Goal: Task Accomplishment & Management: Use online tool/utility

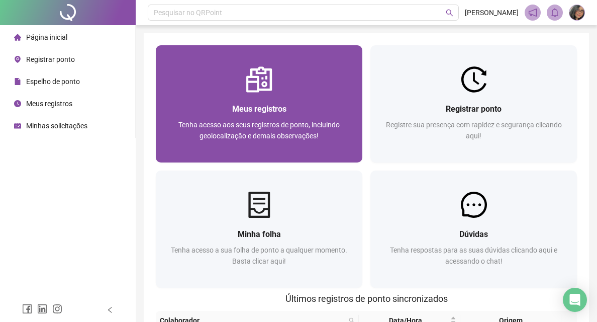
click at [235, 119] on div "Meus registros Tenha acesso aos seus registros de ponto, incluindo geolocalizaç…" at bounding box center [259, 128] width 182 height 50
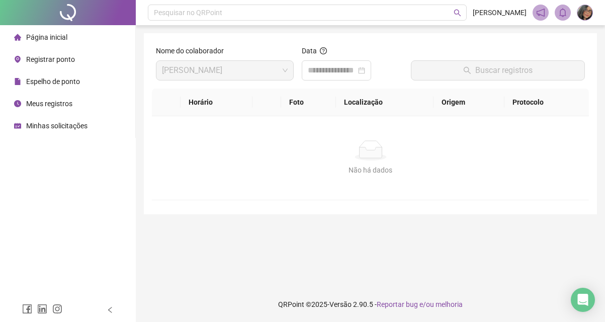
click at [79, 62] on li "Registrar ponto" at bounding box center [67, 59] width 131 height 20
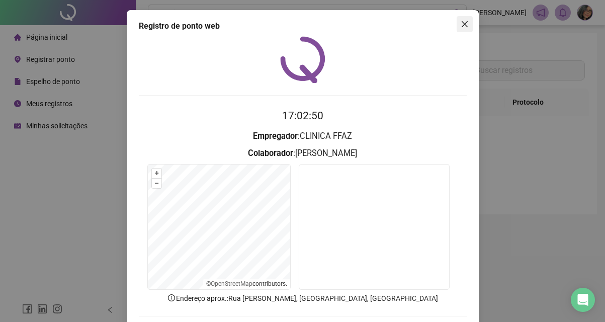
click at [456, 24] on span "Close" at bounding box center [464, 24] width 16 height 8
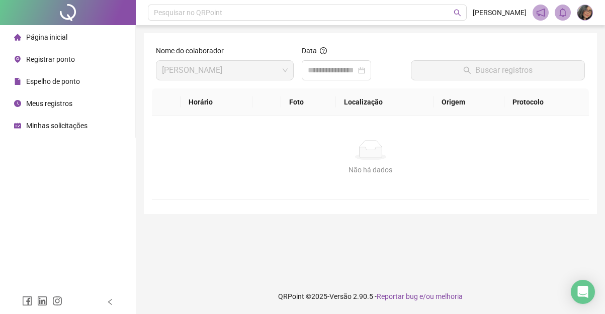
click at [60, 61] on span "Registrar ponto" at bounding box center [50, 59] width 49 height 8
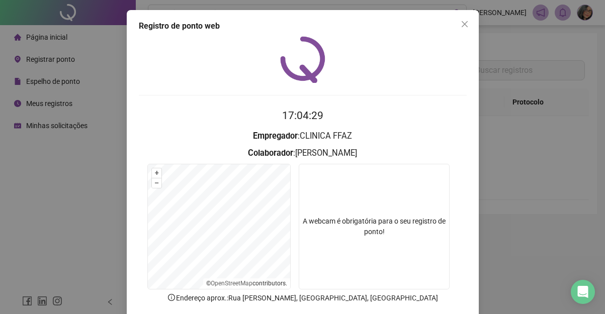
scroll to position [50, 0]
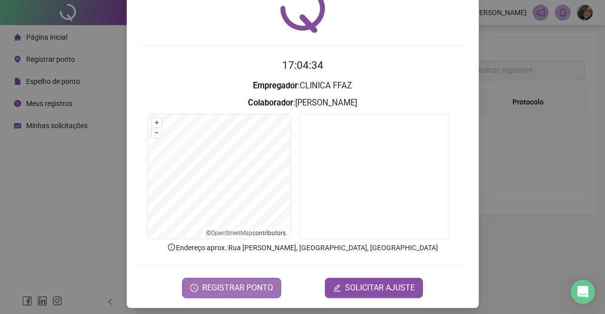
click at [259, 282] on span "REGISTRAR PONTO" at bounding box center [237, 288] width 71 height 12
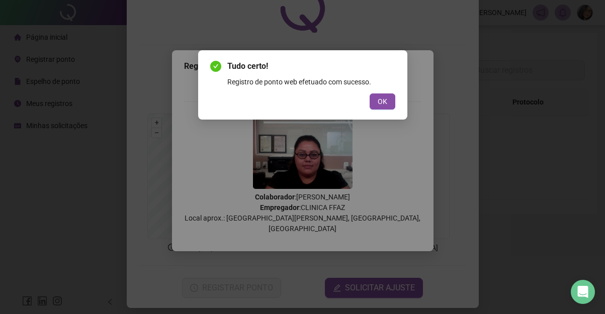
click at [386, 92] on div "Tudo certo! Registro de ponto web efetuado com sucesso. OK" at bounding box center [302, 84] width 185 height 49
click at [385, 99] on span "OK" at bounding box center [382, 101] width 10 height 11
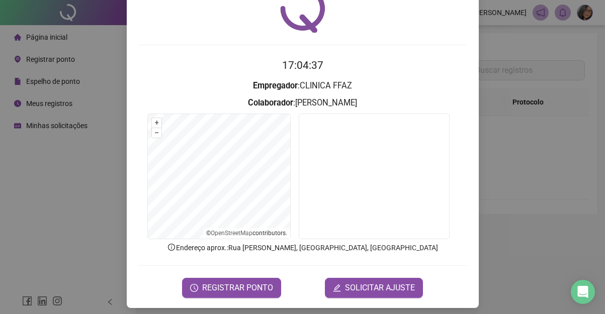
scroll to position [0, 0]
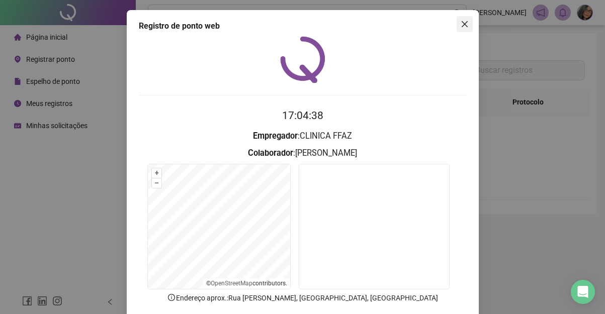
click at [464, 24] on icon "close" at bounding box center [464, 24] width 8 height 8
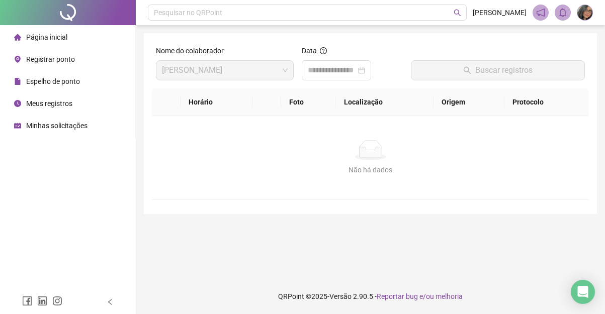
click at [589, 16] on img at bounding box center [584, 12] width 15 height 15
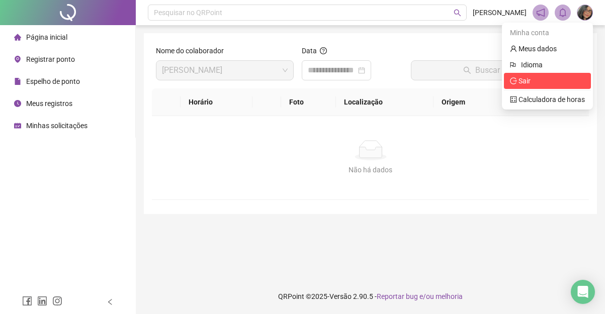
click at [549, 82] on span "Sair" at bounding box center [547, 80] width 75 height 11
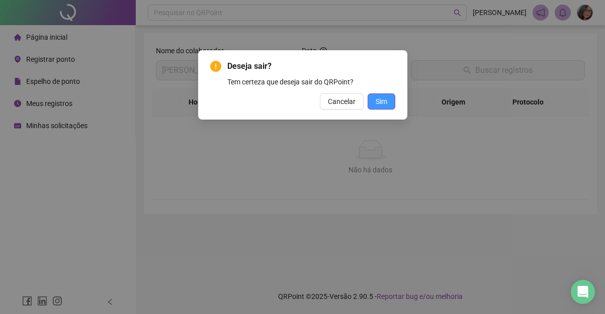
click at [381, 104] on span "Sim" at bounding box center [381, 101] width 12 height 11
